Goal: Task Accomplishment & Management: Complete application form

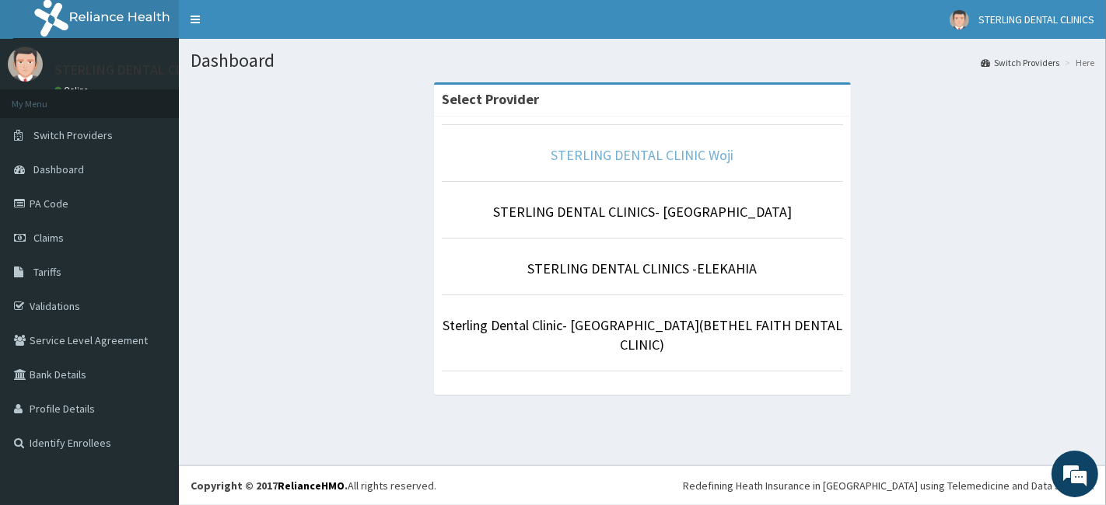
click at [670, 156] on link "STERLING DENTAL CLINIC Woji" at bounding box center [642, 155] width 183 height 18
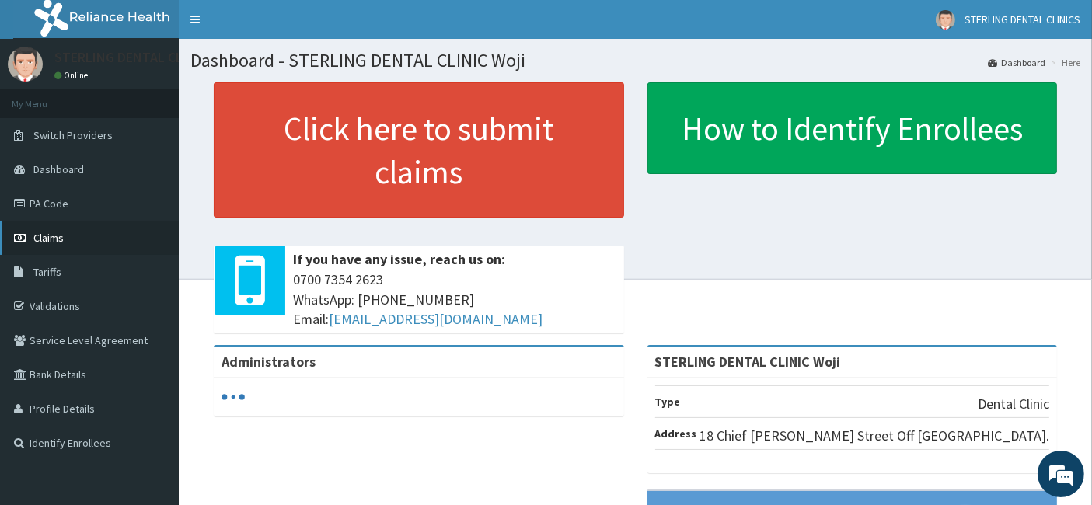
click at [49, 232] on span "Claims" at bounding box center [48, 238] width 30 height 14
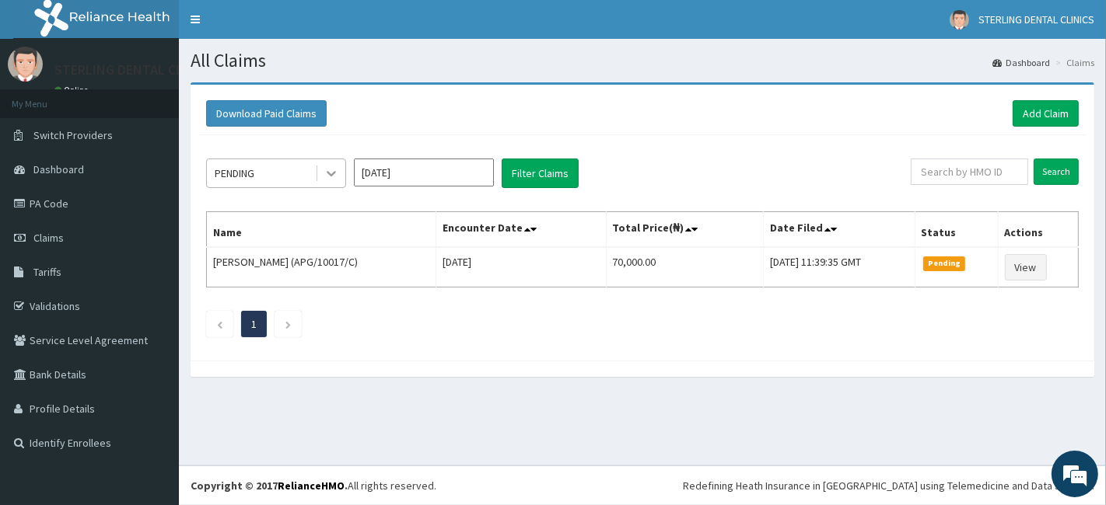
click at [334, 171] on icon at bounding box center [331, 174] width 16 height 16
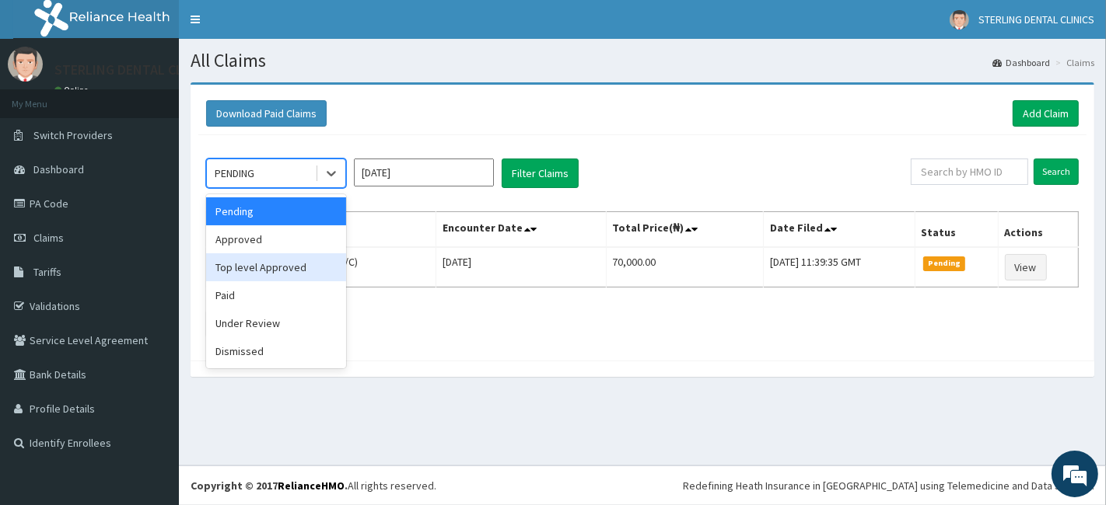
click at [279, 260] on div "Top level Approved" at bounding box center [276, 267] width 140 height 28
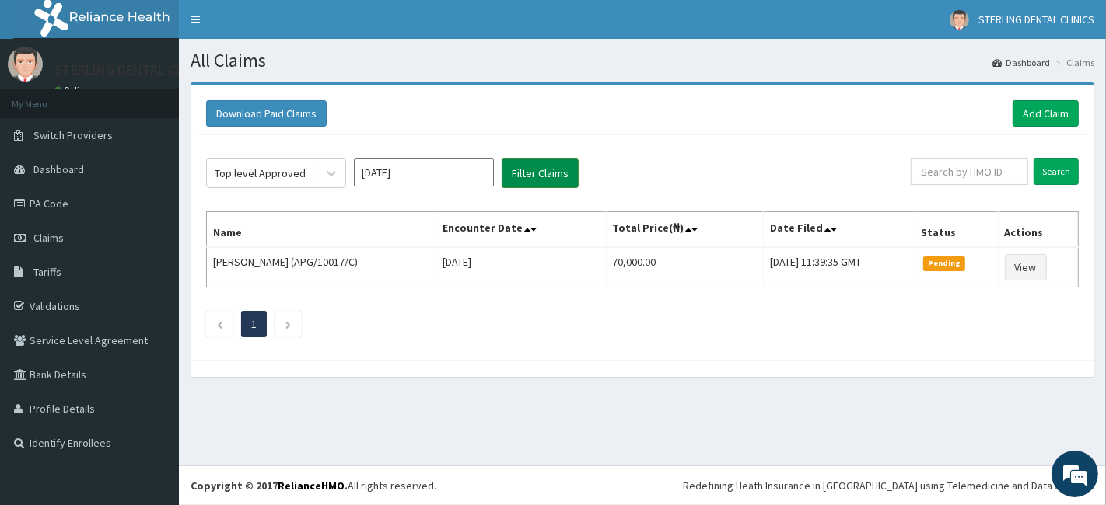
click at [526, 176] on button "Filter Claims" at bounding box center [540, 174] width 77 height 30
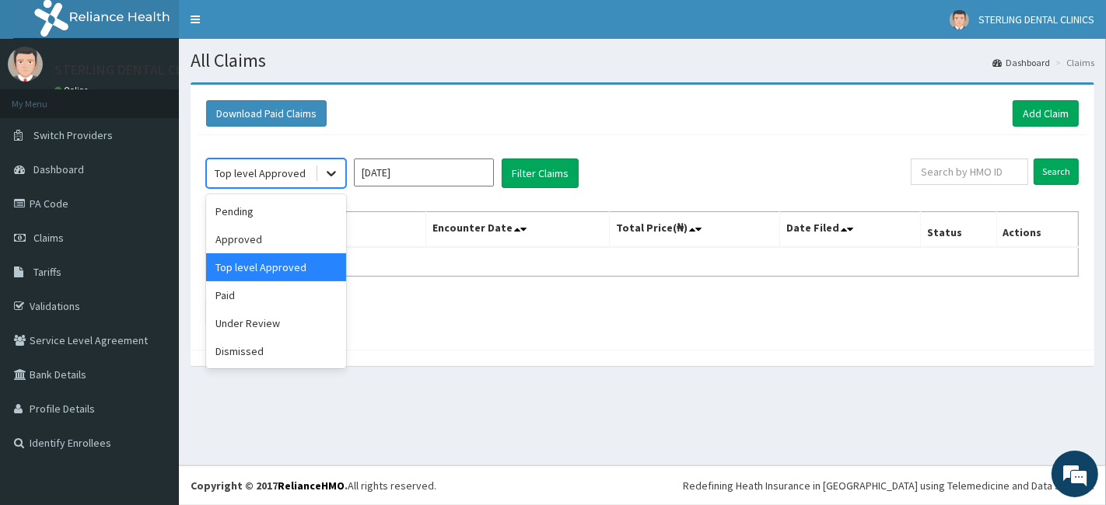
click at [328, 179] on icon at bounding box center [331, 174] width 16 height 16
click at [286, 234] on div "Approved" at bounding box center [276, 239] width 140 height 28
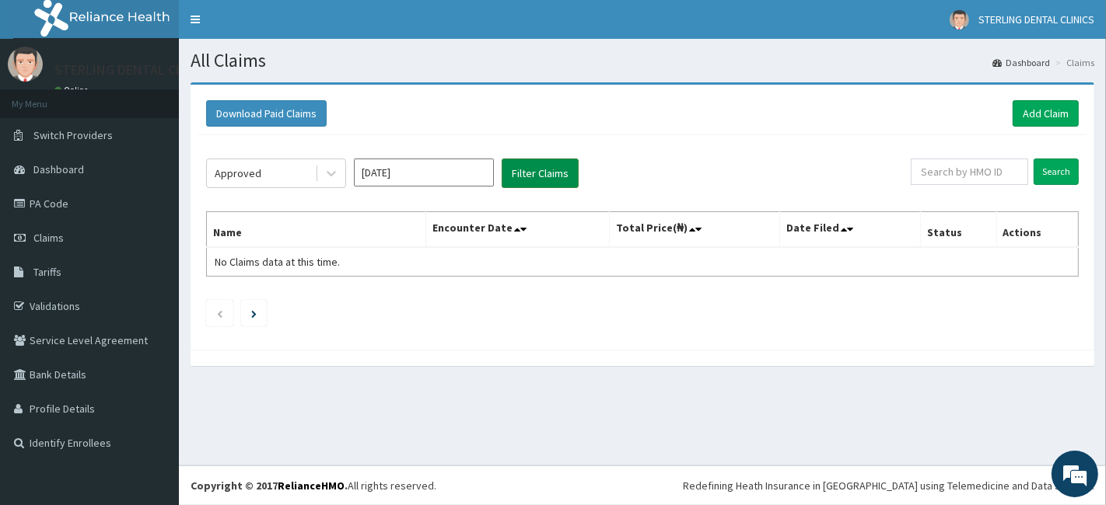
click at [524, 174] on button "Filter Claims" at bounding box center [540, 174] width 77 height 30
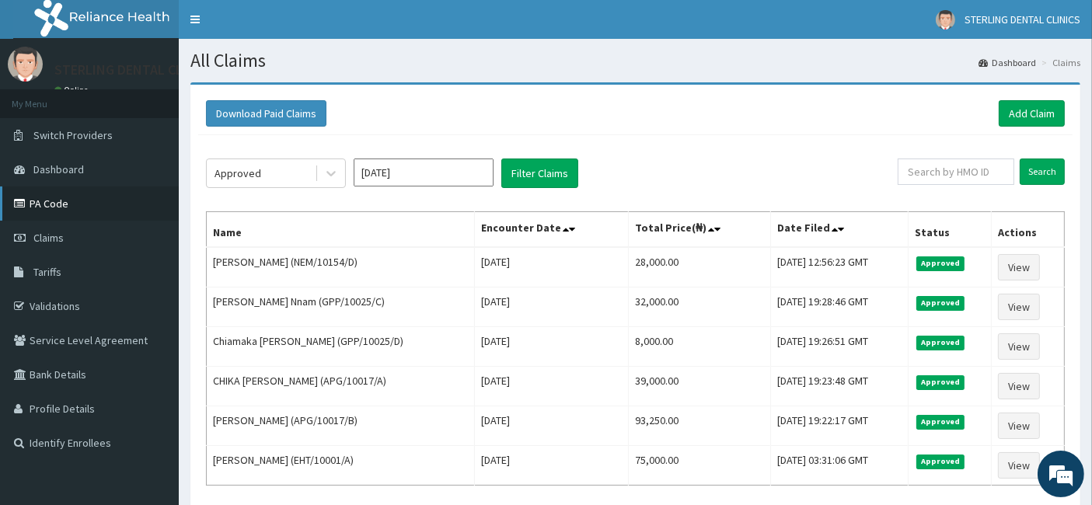
click at [47, 201] on link "PA Code" at bounding box center [89, 204] width 179 height 34
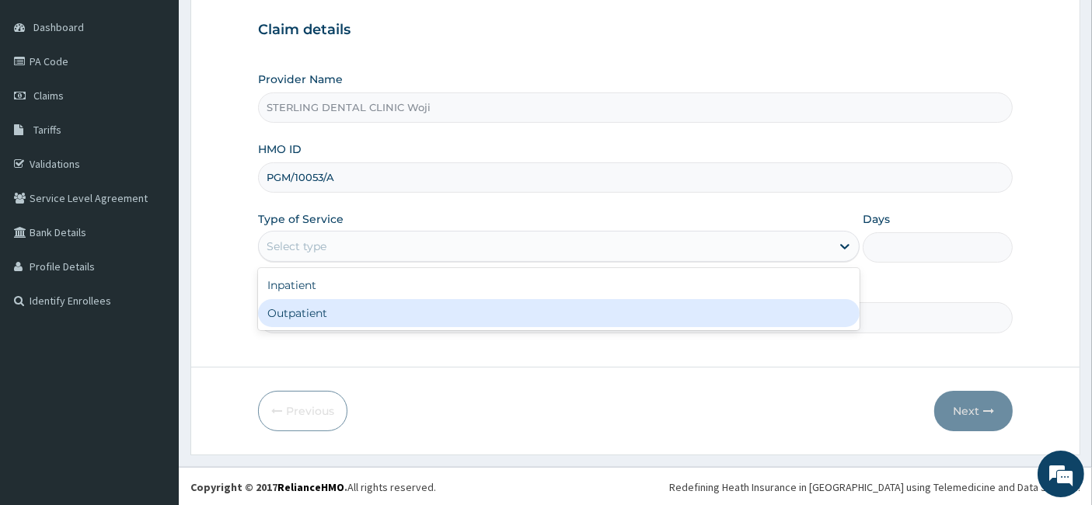
click at [433, 314] on div "Outpatient" at bounding box center [559, 313] width 602 height 28
type input "1"
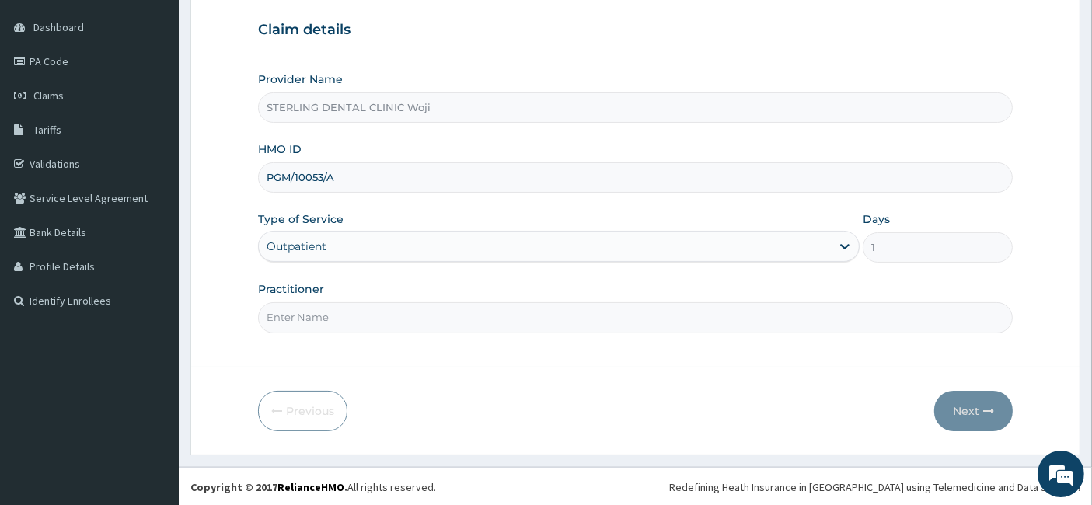
click at [448, 312] on input "Practitioner" at bounding box center [636, 317] width 756 height 30
type input "DR BEN"
click at [983, 405] on button "Next" at bounding box center [974, 411] width 79 height 40
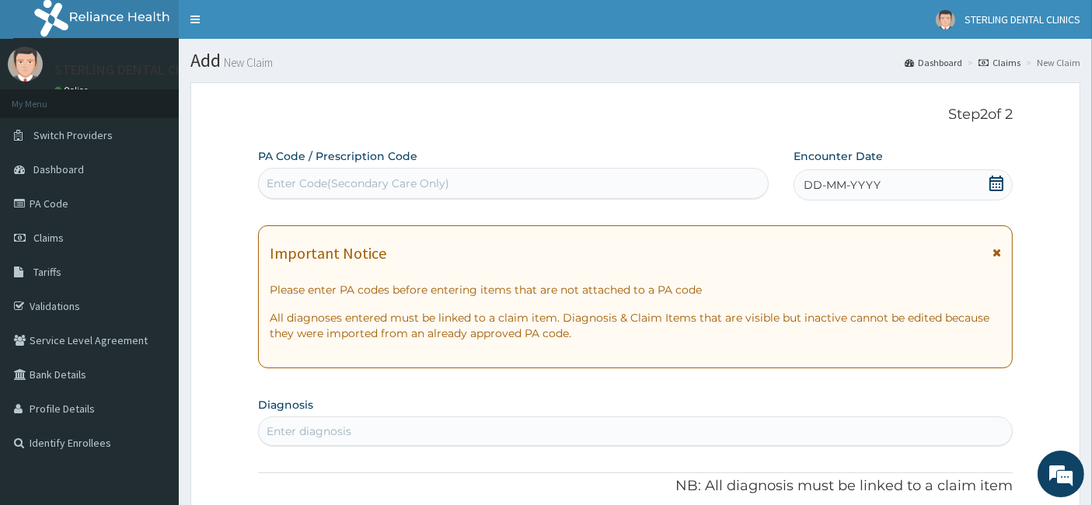
click at [507, 187] on div "Enter Code(Secondary Care Only)" at bounding box center [514, 183] width 510 height 25
paste input "PA/8D8CF3"
type input "PA/8D8CF3"
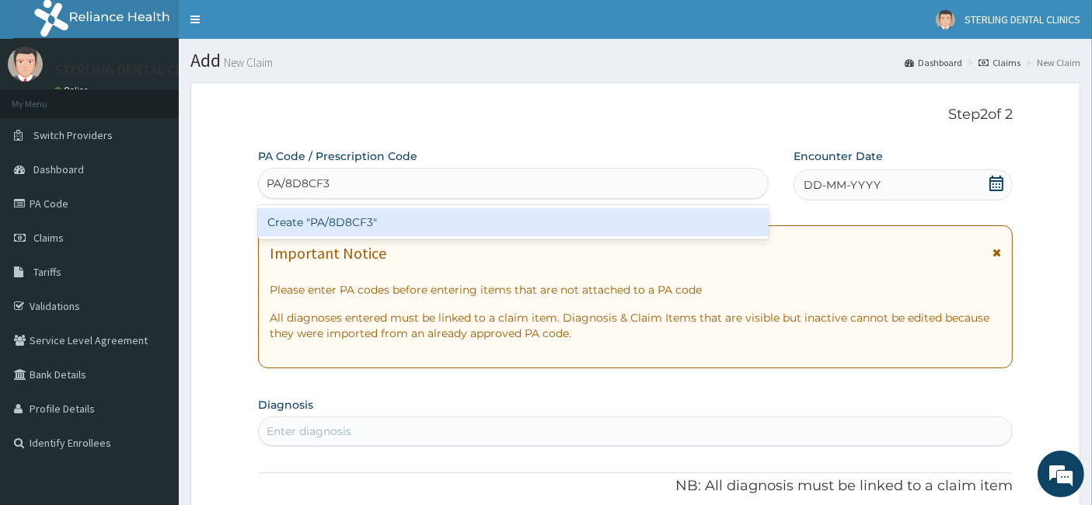
click at [434, 227] on div "Create "PA/8D8CF3"" at bounding box center [514, 222] width 512 height 28
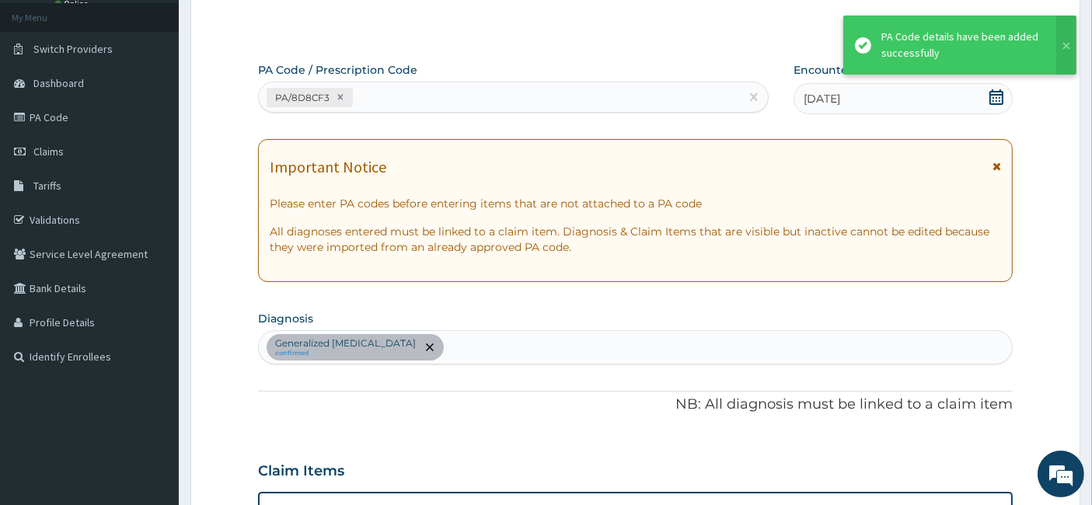
scroll to position [499, 0]
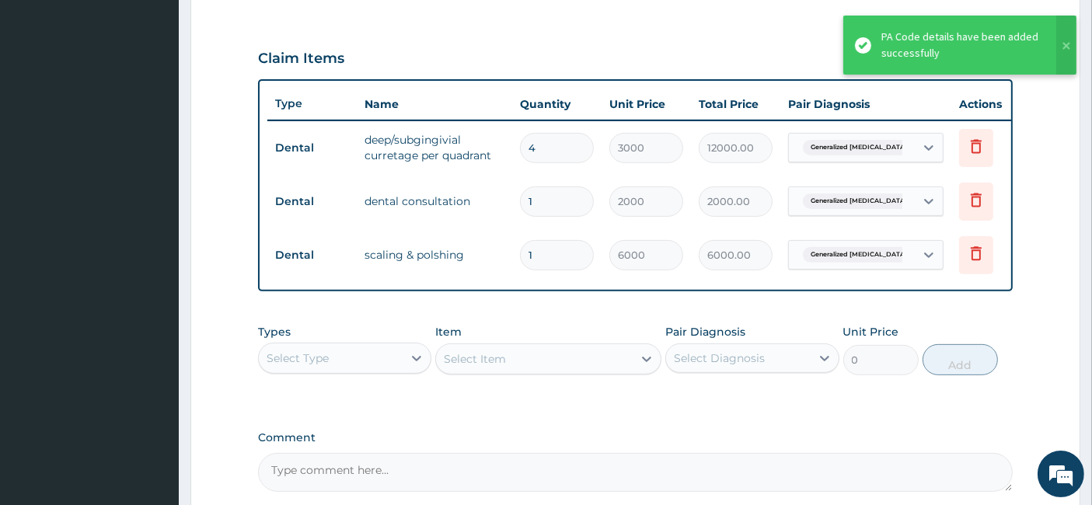
click at [566, 327] on div "Types Select Type Item Select Item Pair Diagnosis Select Diagnosis Unit Price 0…" at bounding box center [636, 349] width 756 height 67
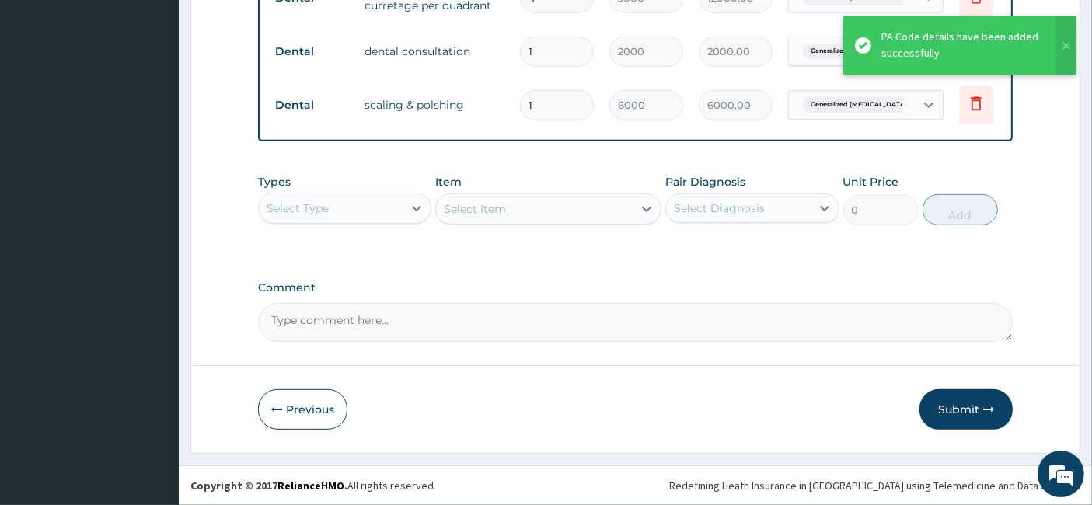
scroll to position [659, 0]
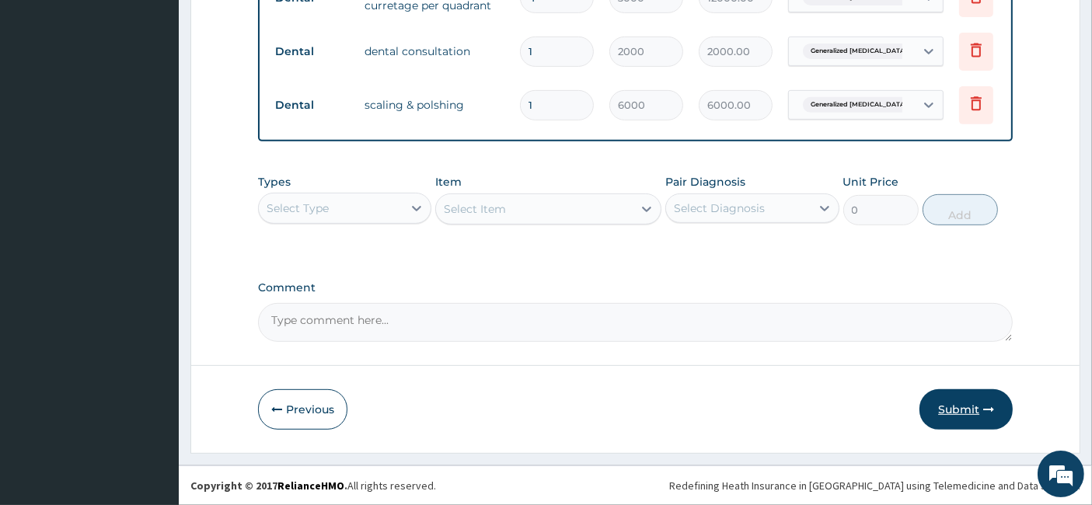
click at [963, 407] on button "Submit" at bounding box center [966, 410] width 93 height 40
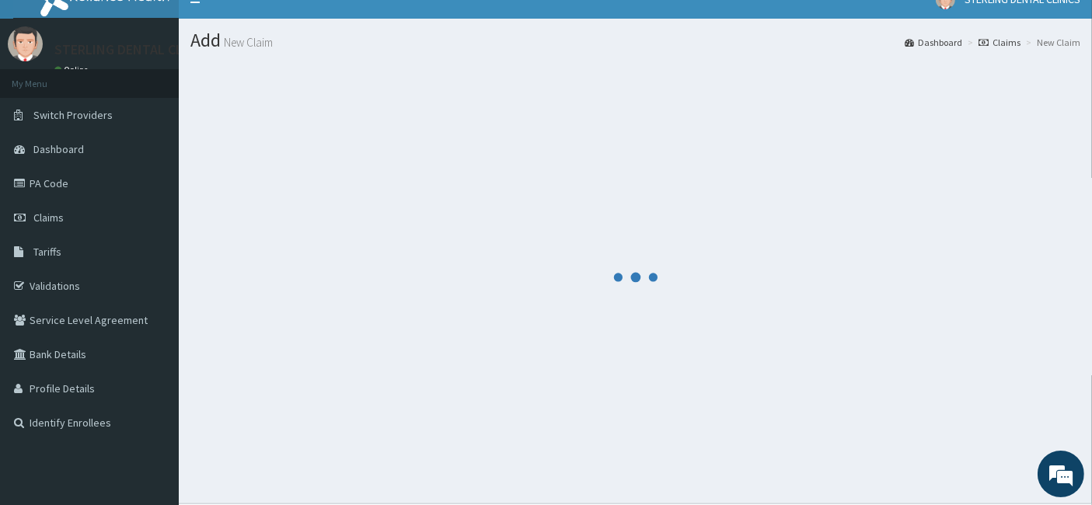
scroll to position [0, 0]
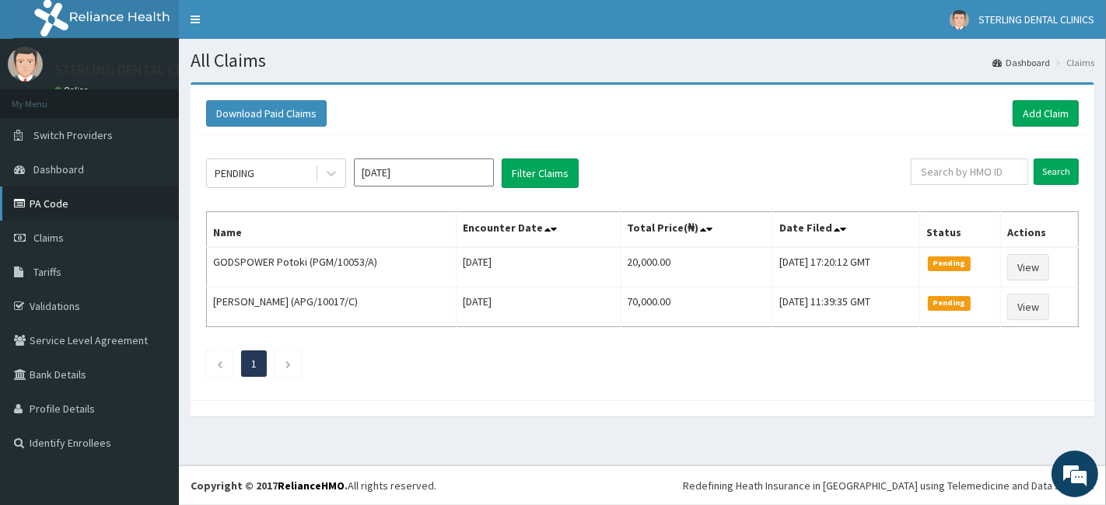
click at [47, 208] on link "PA Code" at bounding box center [89, 204] width 179 height 34
